Goal: Information Seeking & Learning: Learn about a topic

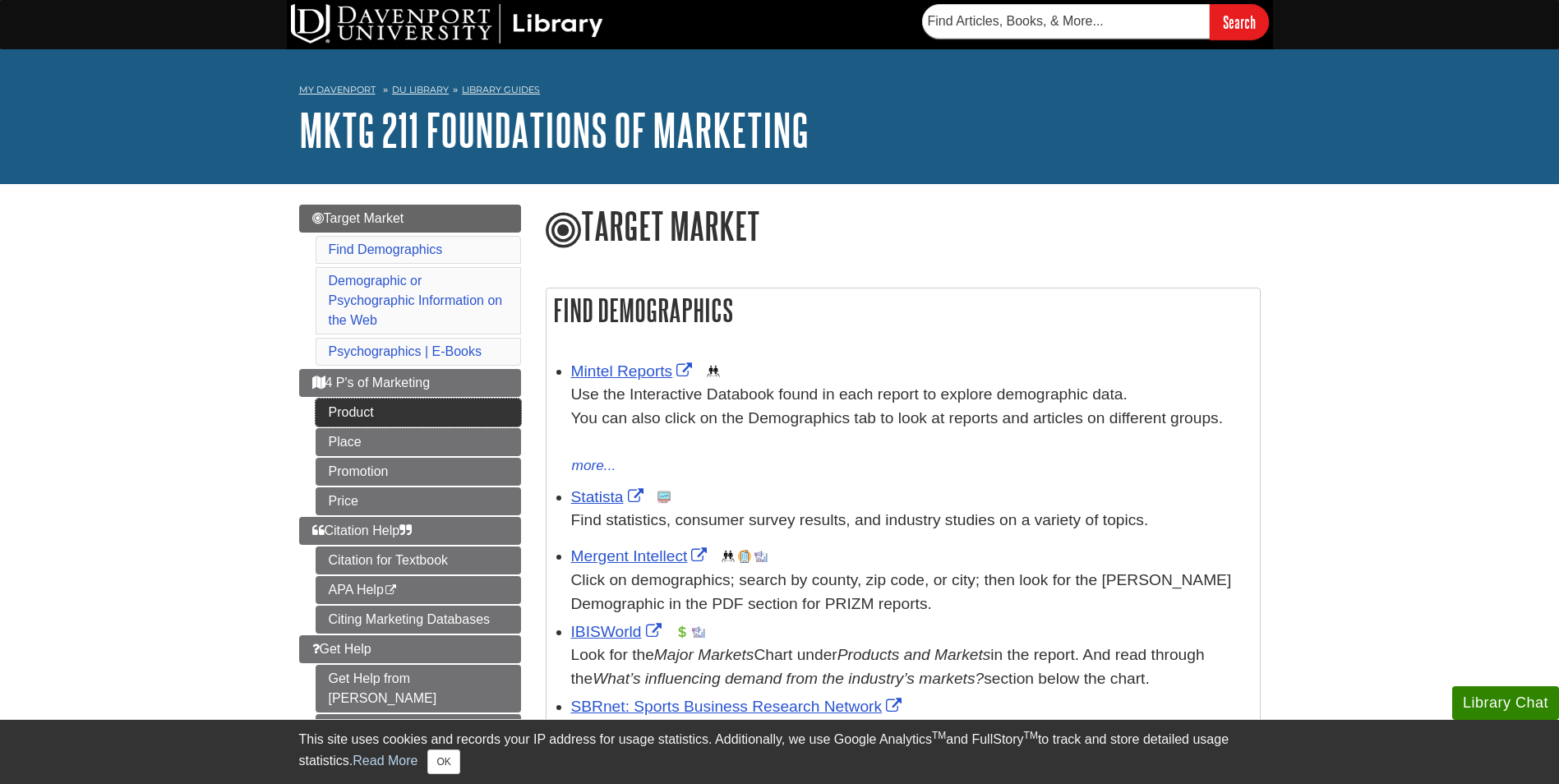
click at [368, 408] on link "Product" at bounding box center [418, 412] width 206 height 28
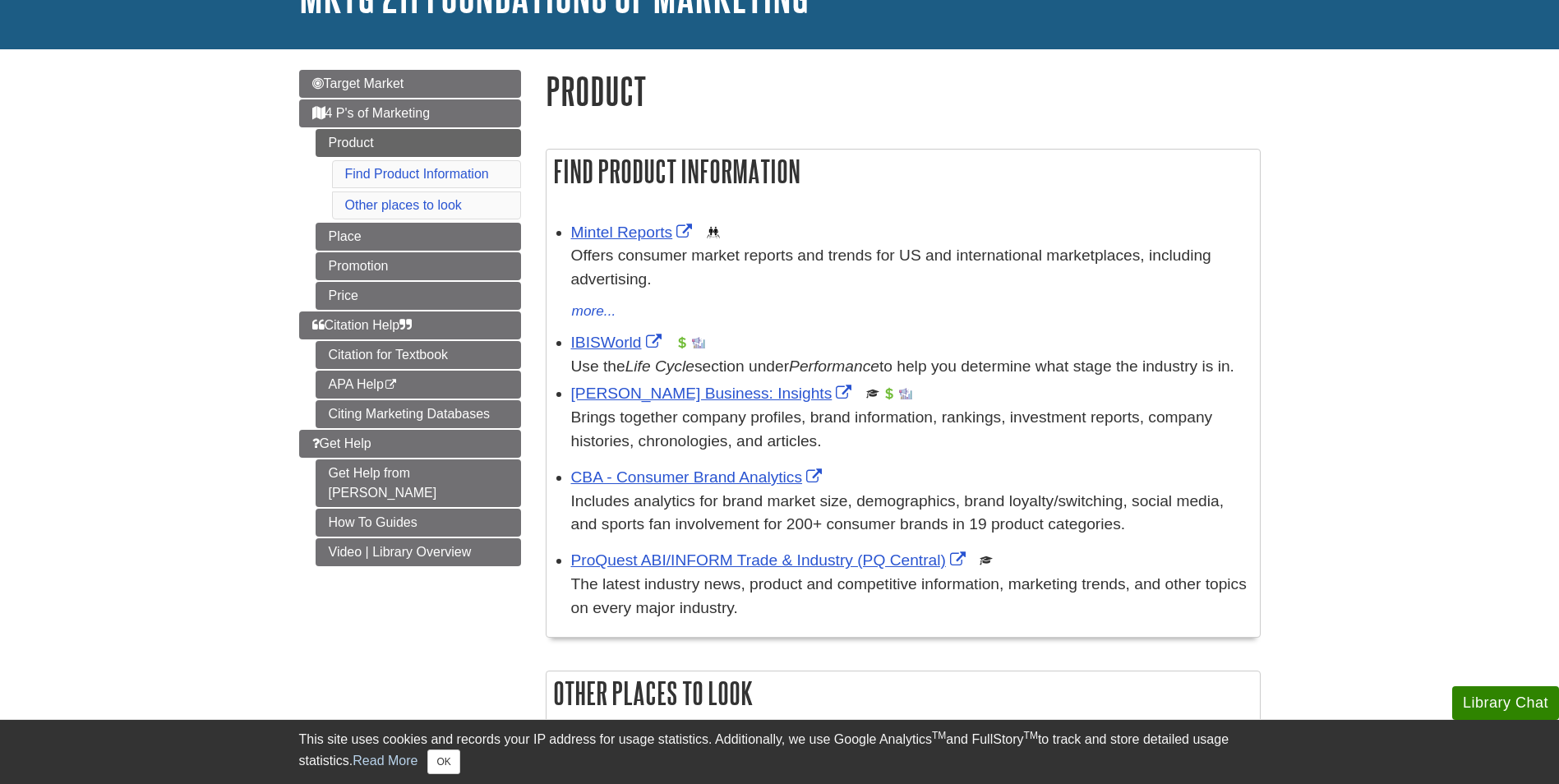
scroll to position [164, 0]
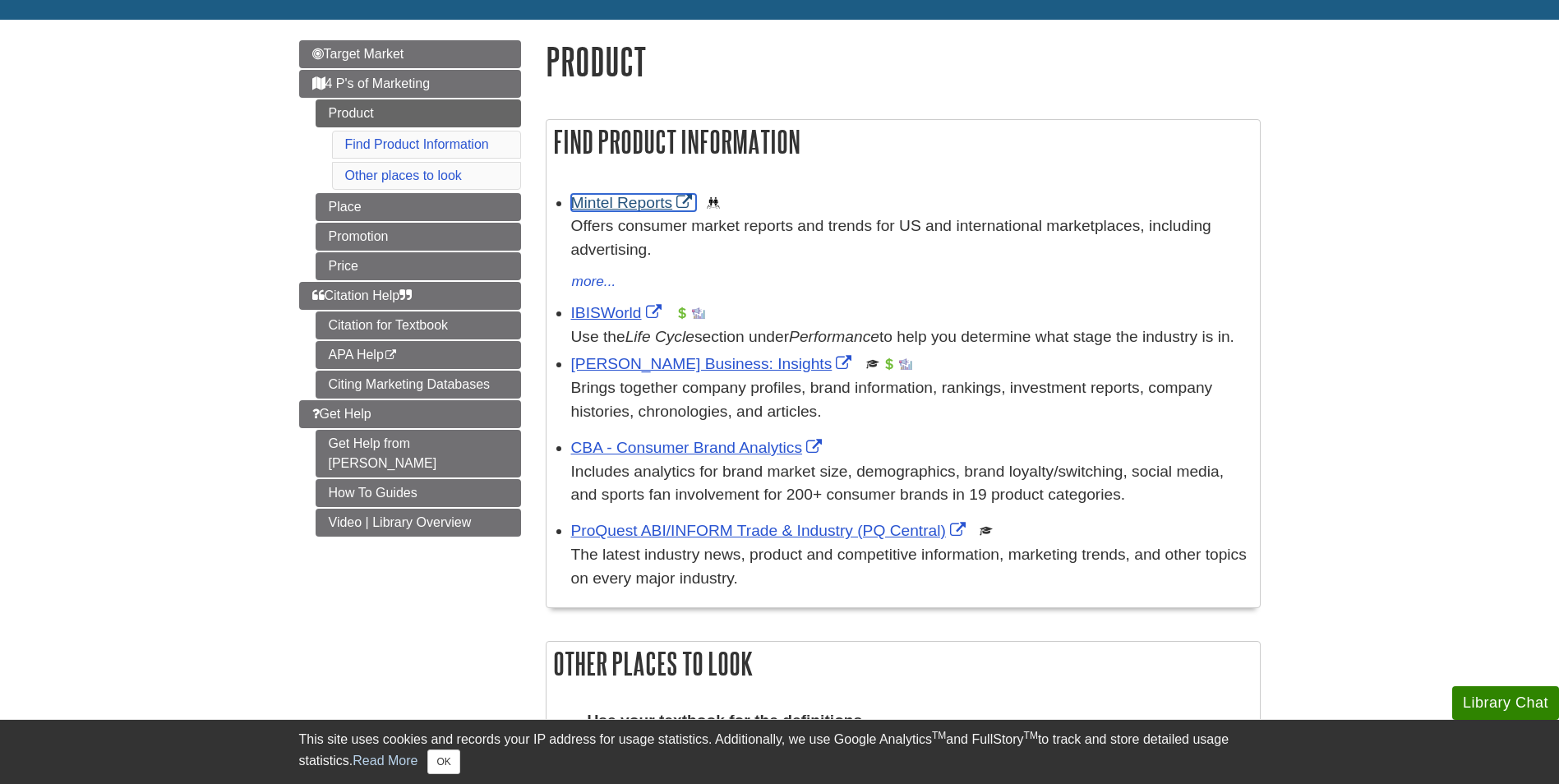
click at [638, 206] on link "Mintel Reports" at bounding box center [634, 203] width 125 height 18
click at [607, 315] on link "IBISWorld" at bounding box center [618, 313] width 95 height 18
click at [813, 233] on p "Offers consumer market reports and trends for US and international marketplaces…" at bounding box center [911, 238] width 681 height 48
click at [778, 280] on div "more... less..." at bounding box center [911, 282] width 681 height 23
click at [406, 137] on link "Find Product Information" at bounding box center [417, 144] width 144 height 14
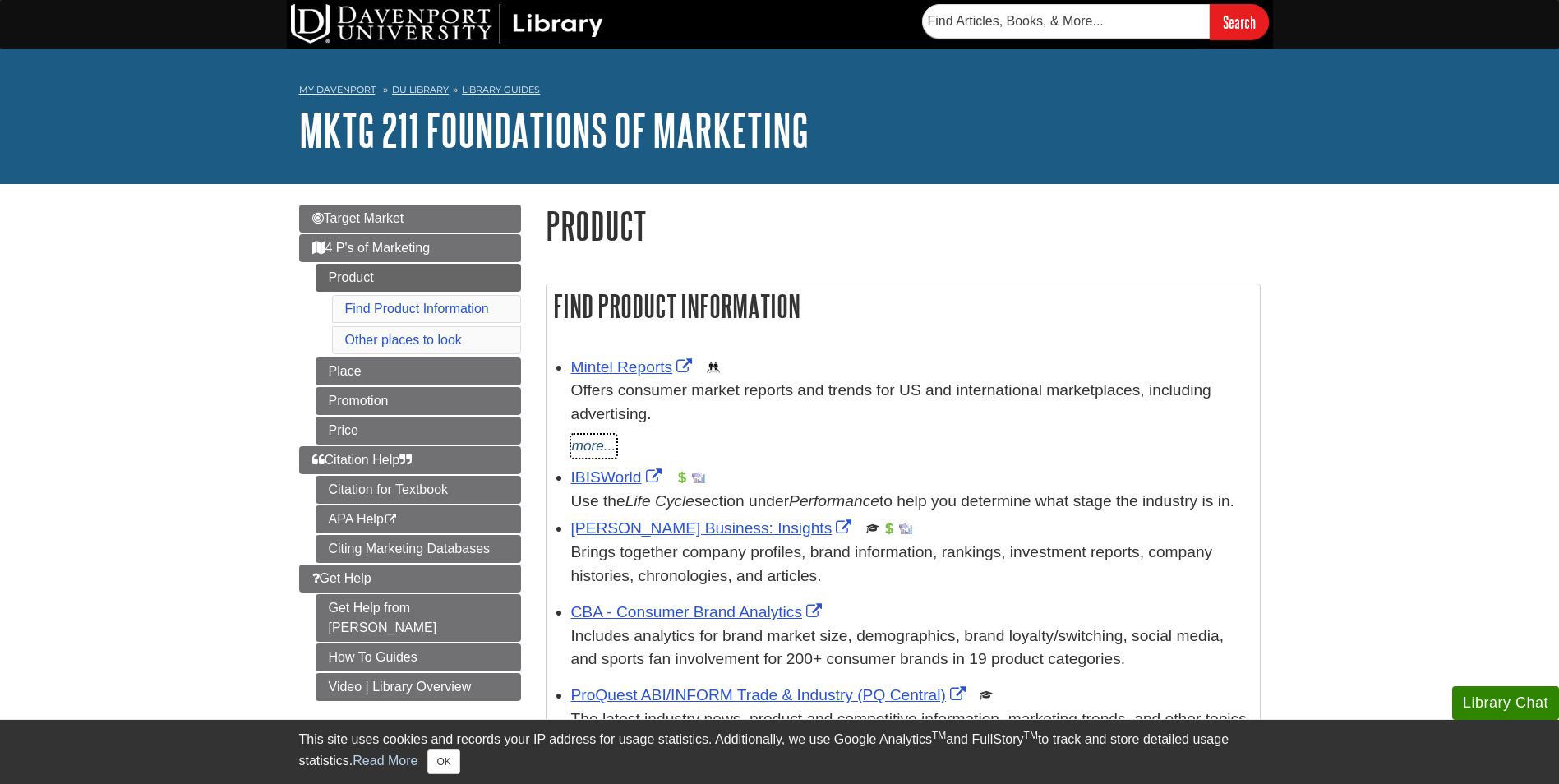
click at [577, 440] on button "more..." at bounding box center [593, 446] width 46 height 23
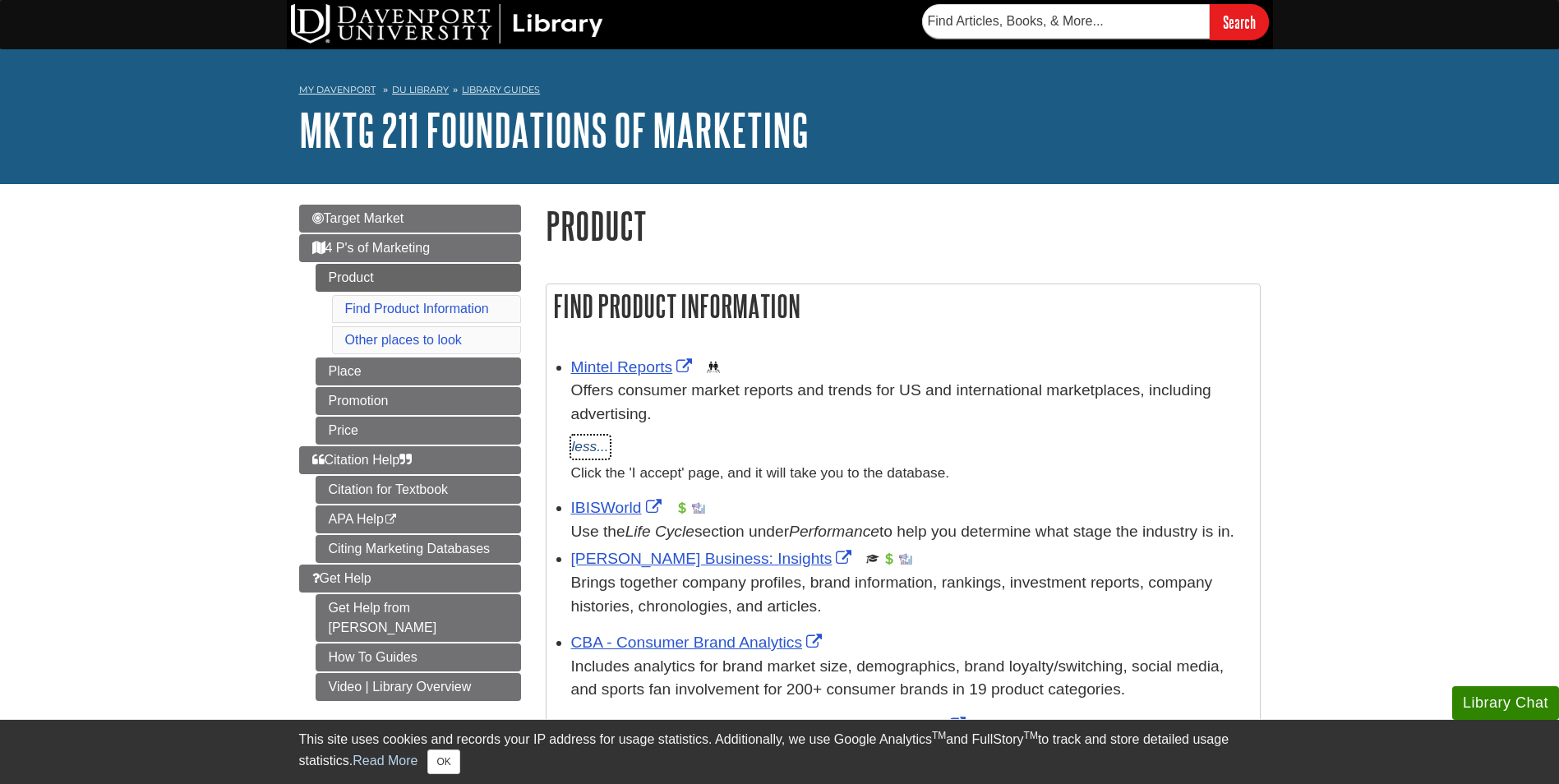
click at [585, 442] on button "less..." at bounding box center [590, 447] width 38 height 23
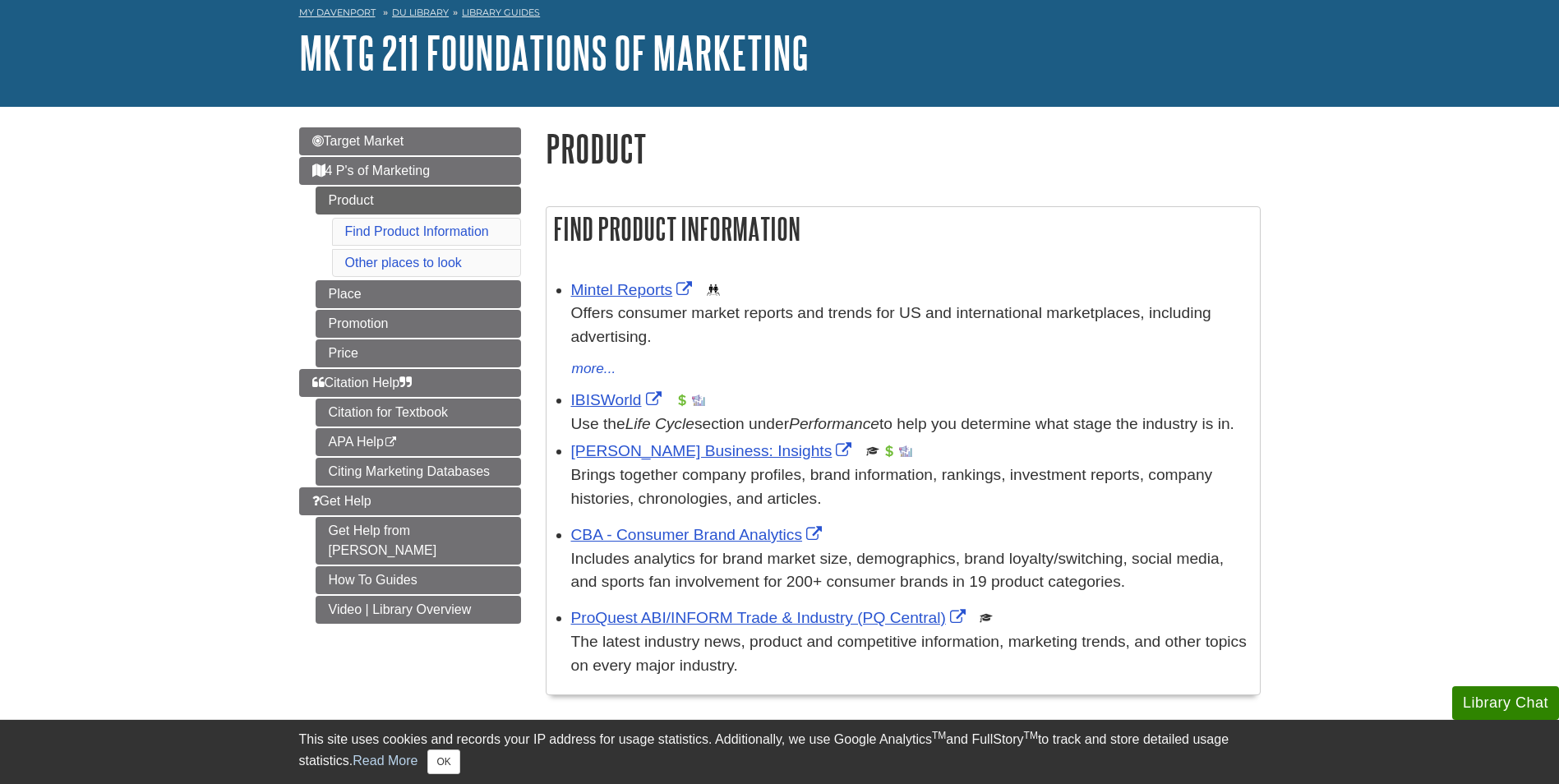
scroll to position [164, 0]
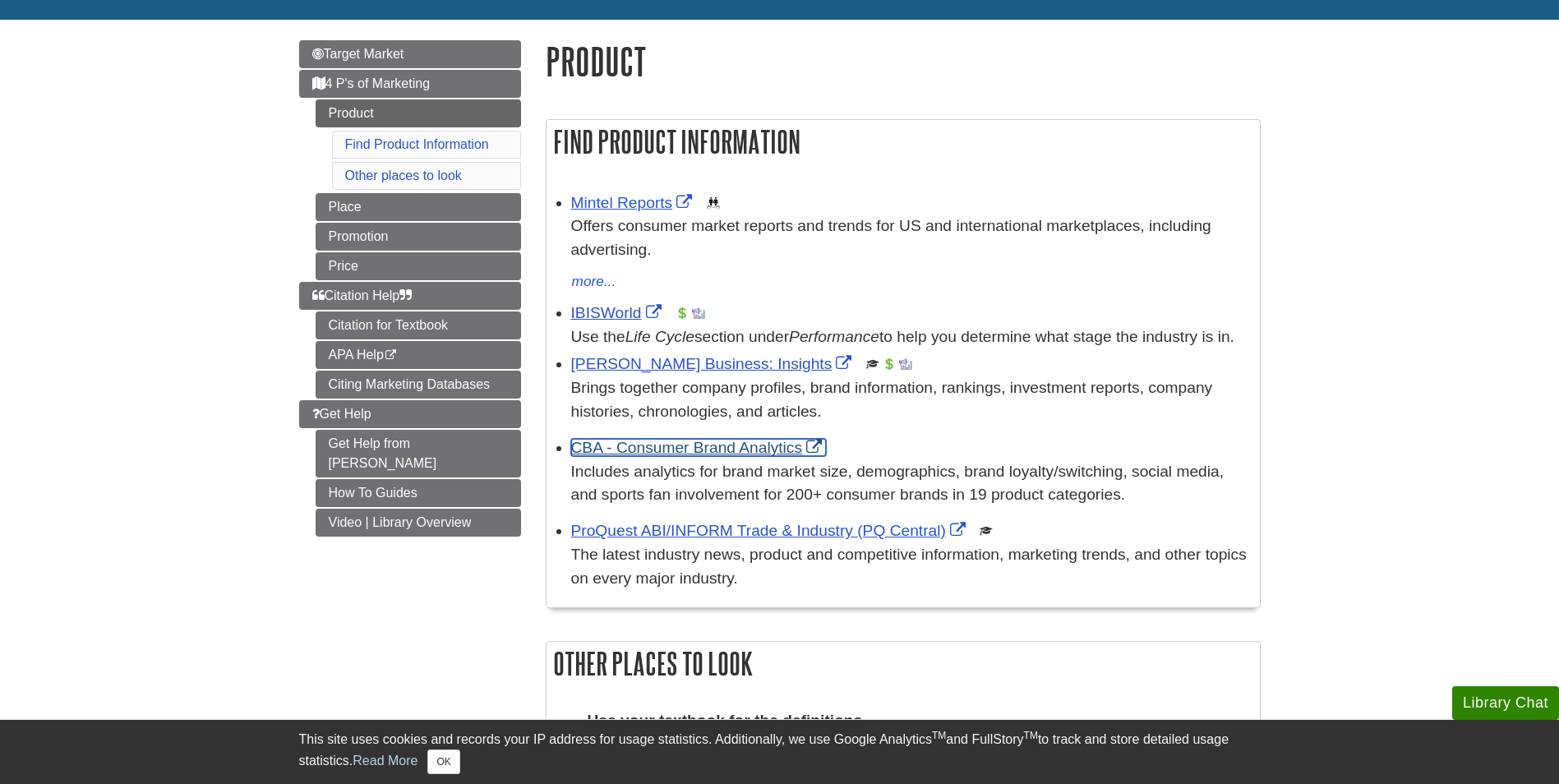
click at [679, 456] on link "CBA - Consumer Brand Analytics" at bounding box center [698, 447] width 256 height 18
